Goal: Task Accomplishment & Management: Use online tool/utility

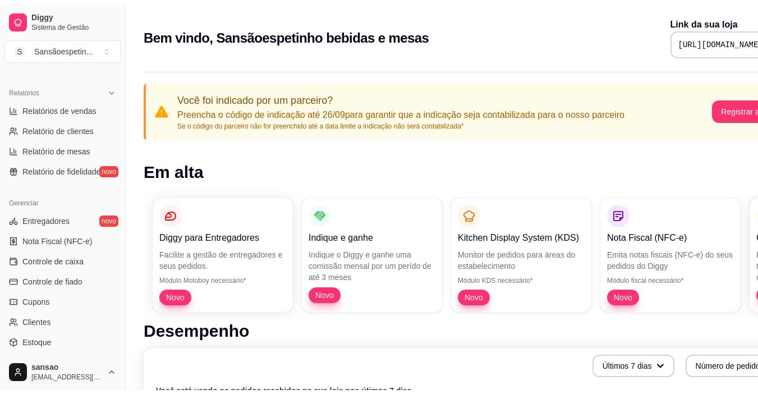
scroll to position [393, 0]
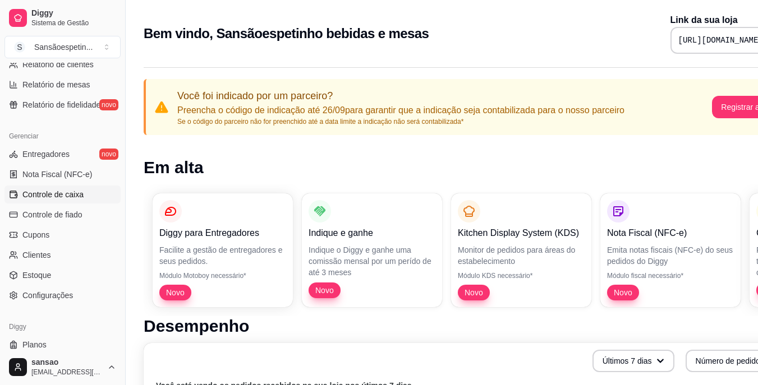
click at [41, 196] on span "Controle de caixa" at bounding box center [52, 194] width 61 height 11
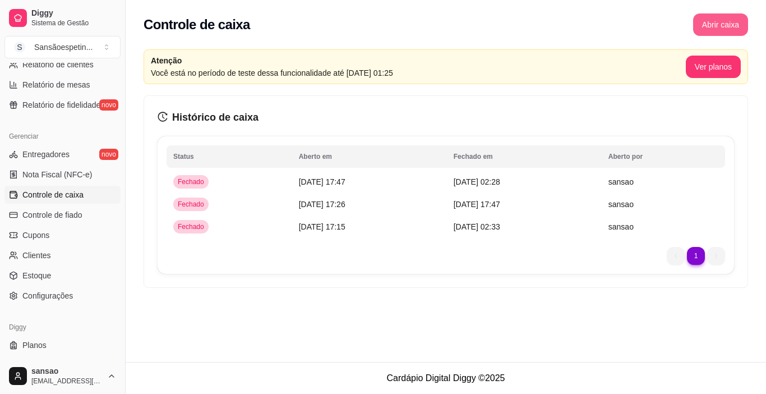
click at [712, 27] on button "Abrir caixa" at bounding box center [720, 24] width 55 height 22
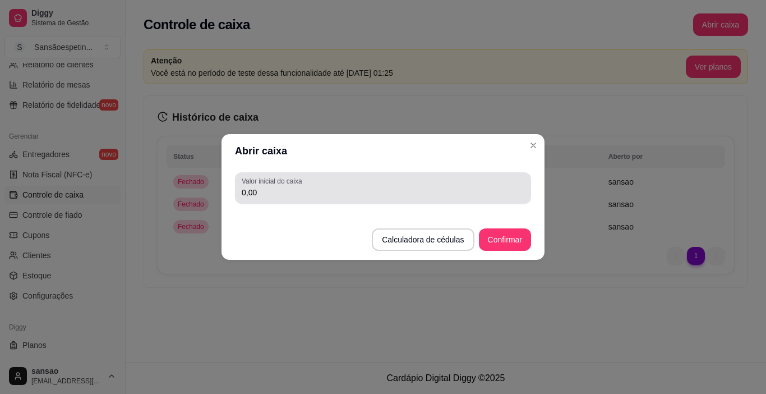
click at [340, 199] on div "Valor inicial do caixa 0,00" at bounding box center [383, 187] width 296 height 31
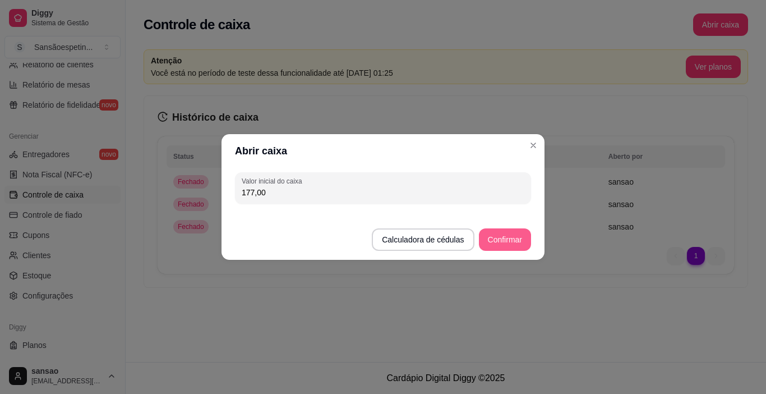
type input "177,00"
click at [504, 239] on button "Confirmar" at bounding box center [505, 240] width 51 height 22
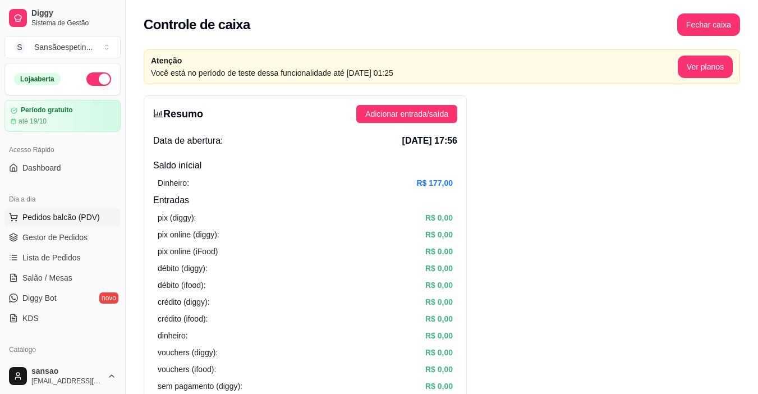
click at [40, 215] on span "Pedidos balcão (PDV)" at bounding box center [60, 216] width 77 height 11
